Goal: Transaction & Acquisition: Purchase product/service

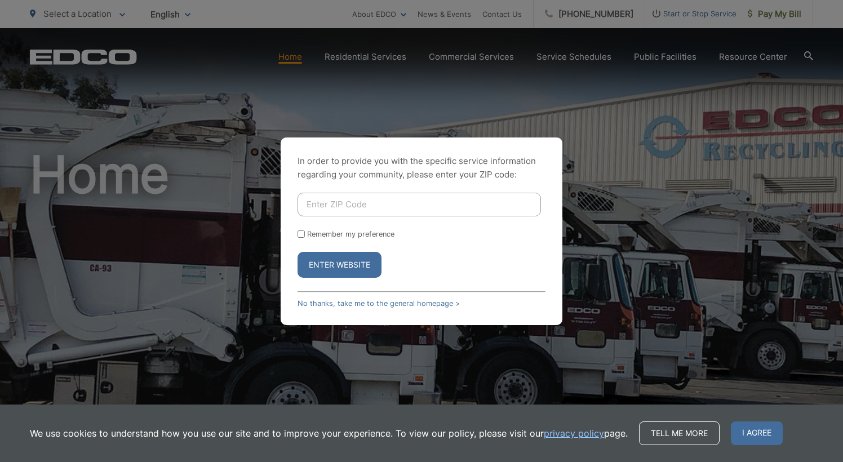
click at [329, 208] on input "Enter ZIP Code" at bounding box center [418, 205] width 243 height 24
type input "92028"
click at [448, 237] on div "Remember my preference" at bounding box center [421, 234] width 248 height 8
click at [300, 234] on input "Remember my preference" at bounding box center [300, 233] width 7 height 7
checkbox input "true"
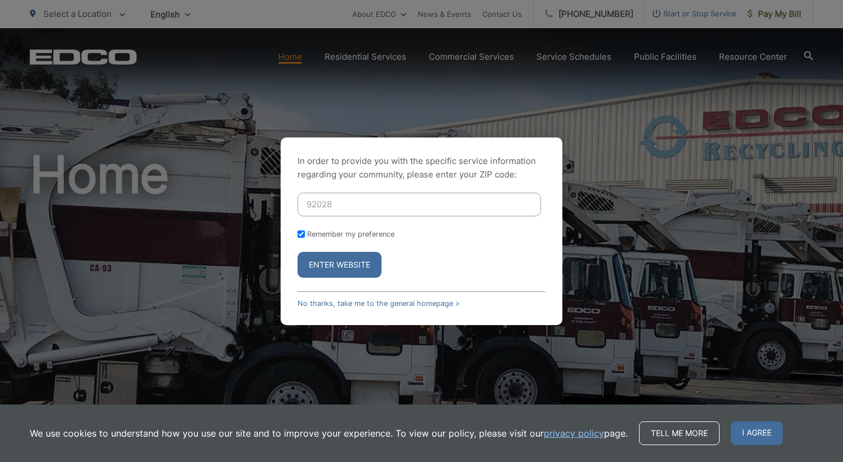
checkbox input "true"
click at [326, 258] on button "Enter Website" at bounding box center [339, 265] width 84 height 26
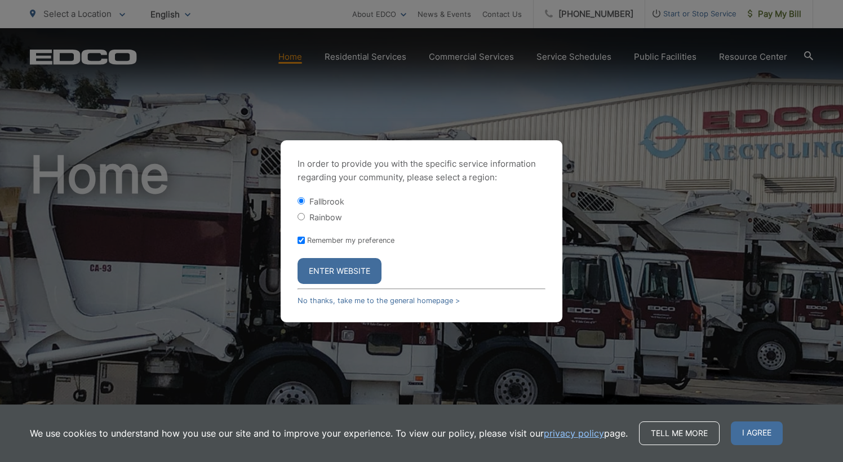
click at [338, 272] on button "Enter Website" at bounding box center [339, 271] width 84 height 26
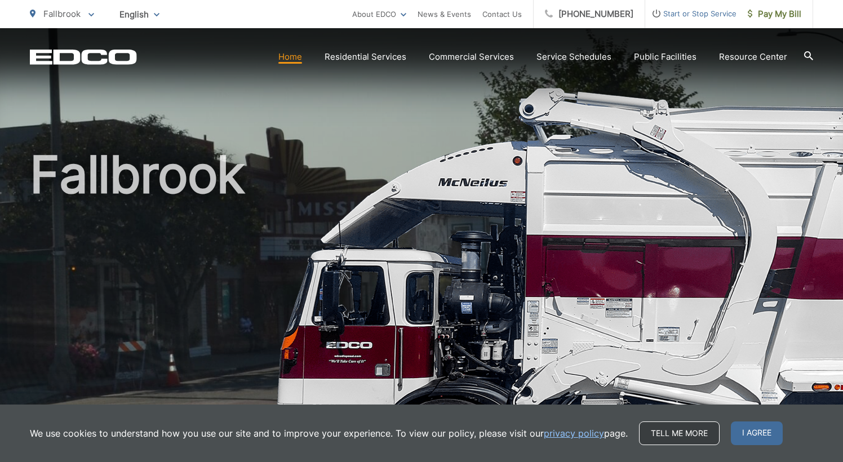
click at [668, 430] on link "Tell me more" at bounding box center [679, 433] width 81 height 24
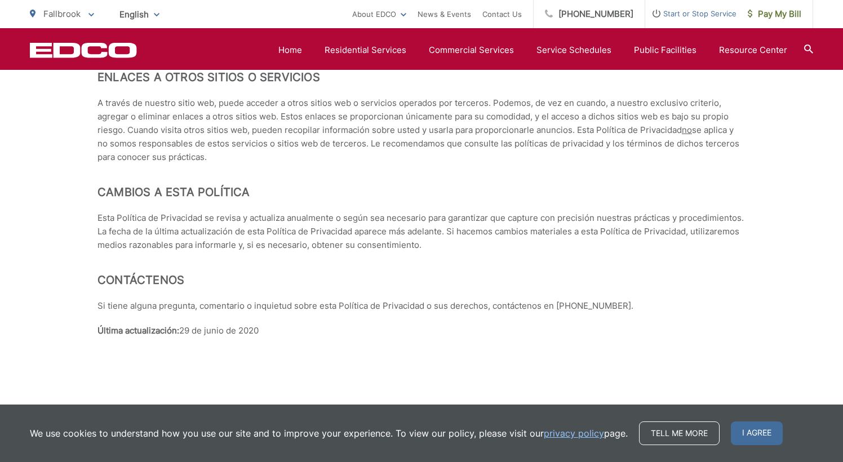
scroll to position [4977, 0]
click at [569, 433] on link "privacy policy" at bounding box center [573, 433] width 60 height 14
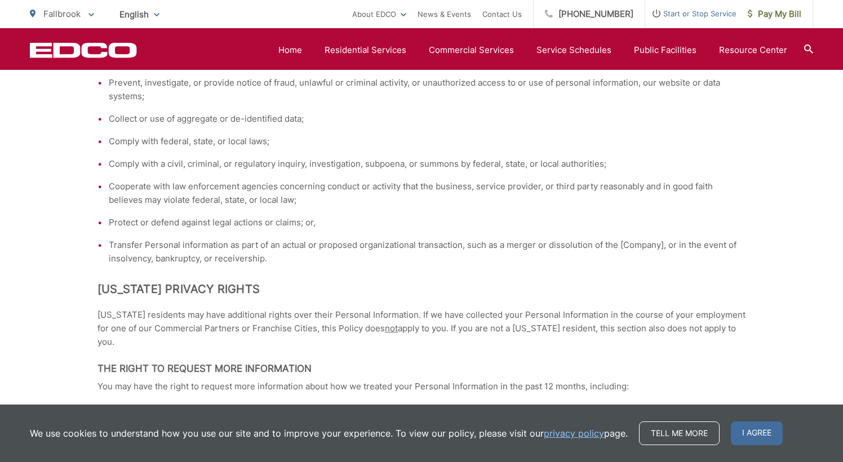
scroll to position [1342, 0]
click at [575, 431] on link "privacy policy" at bounding box center [573, 433] width 60 height 14
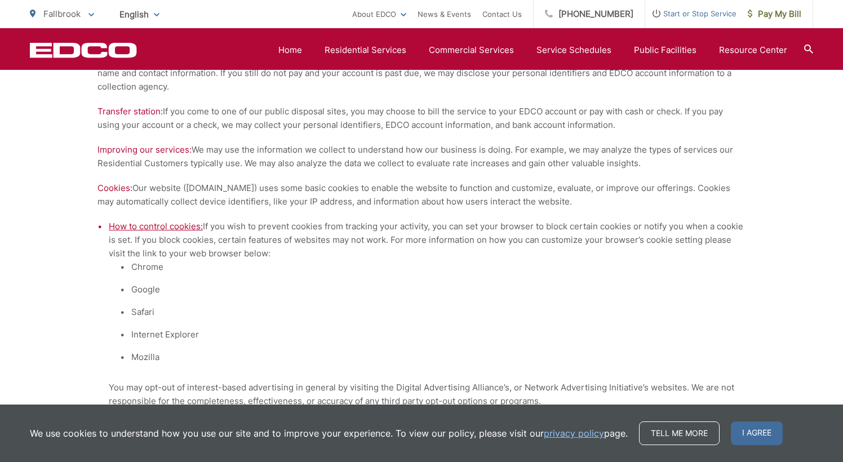
scroll to position [878, 0]
click at [153, 228] on span "How to control cookies:" at bounding box center [156, 226] width 94 height 11
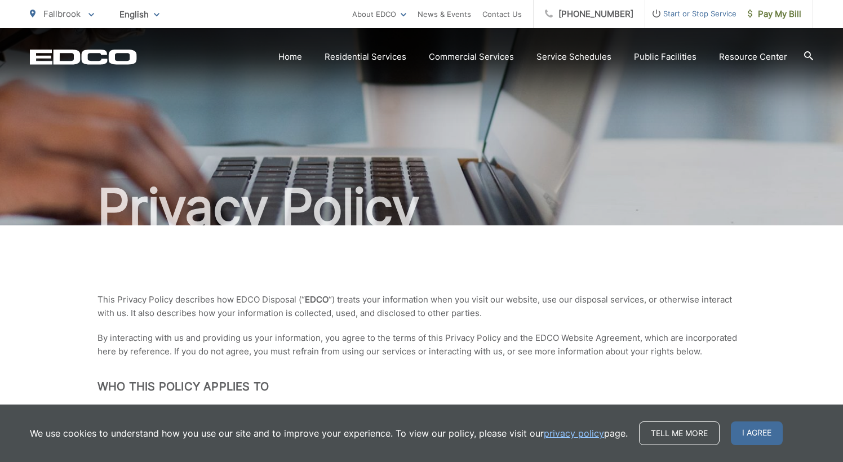
scroll to position [0, 0]
click at [761, 15] on span "Pay My Bill" at bounding box center [774, 14] width 54 height 14
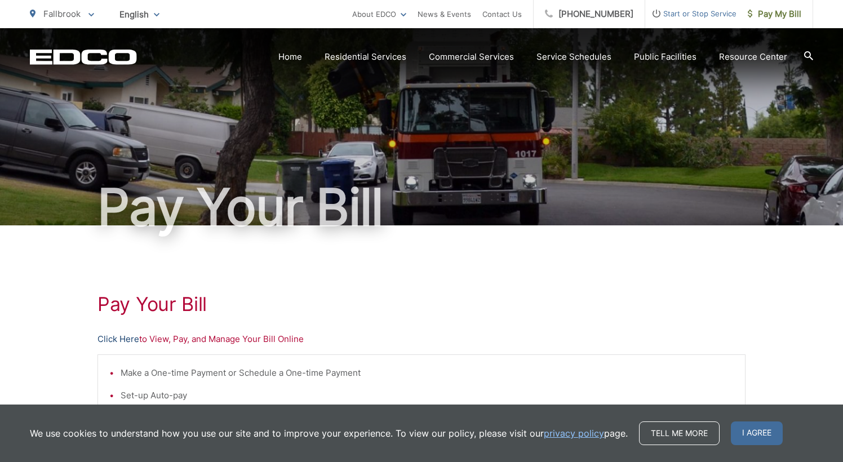
click at [113, 336] on link "Click Here" at bounding box center [118, 339] width 42 height 14
